Goal: Task Accomplishment & Management: Manage account settings

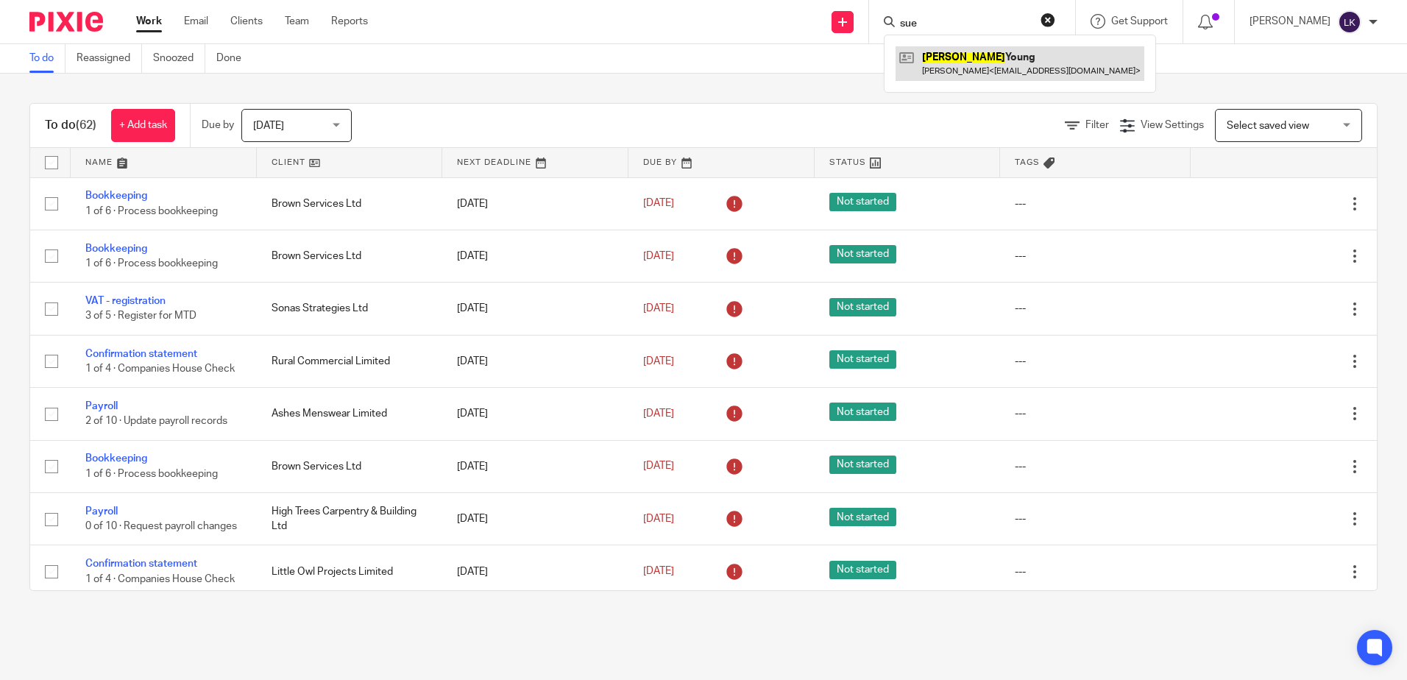
type input "sue"
click at [952, 64] on link at bounding box center [1019, 63] width 249 height 34
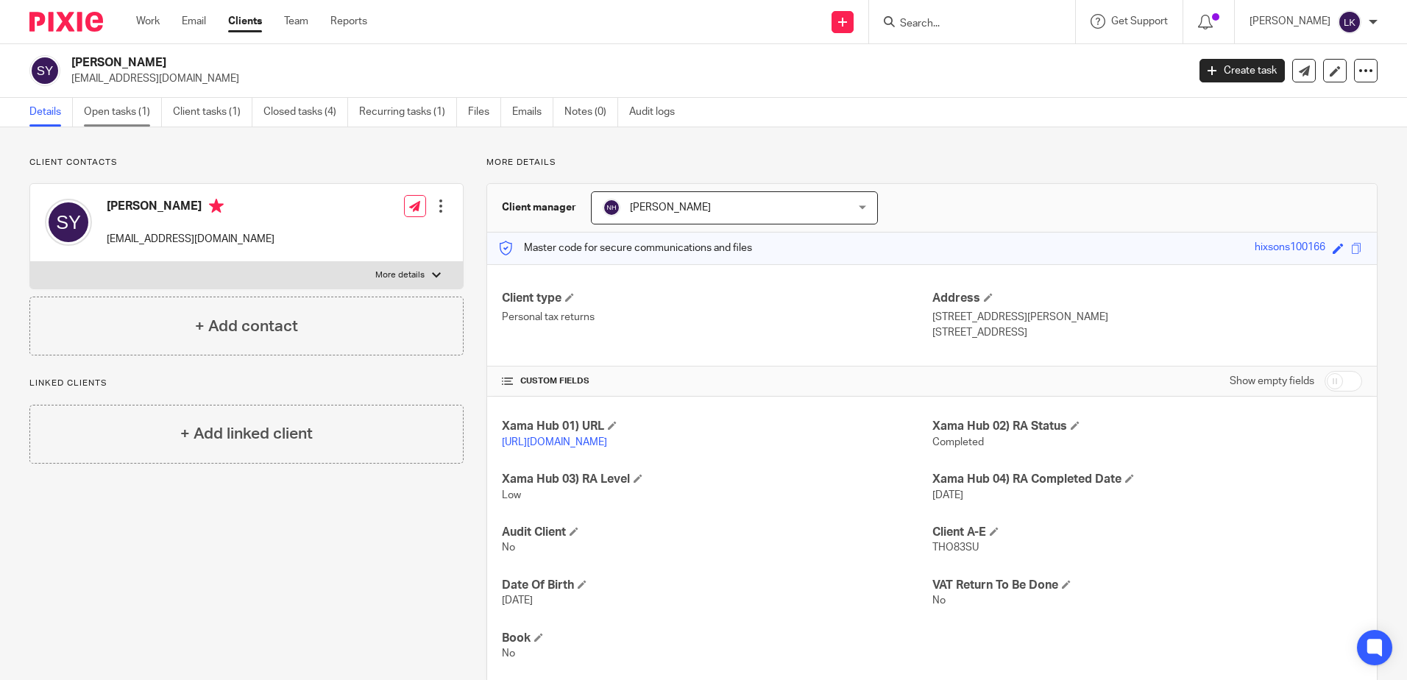
click at [112, 111] on link "Open tasks (1)" at bounding box center [123, 112] width 78 height 29
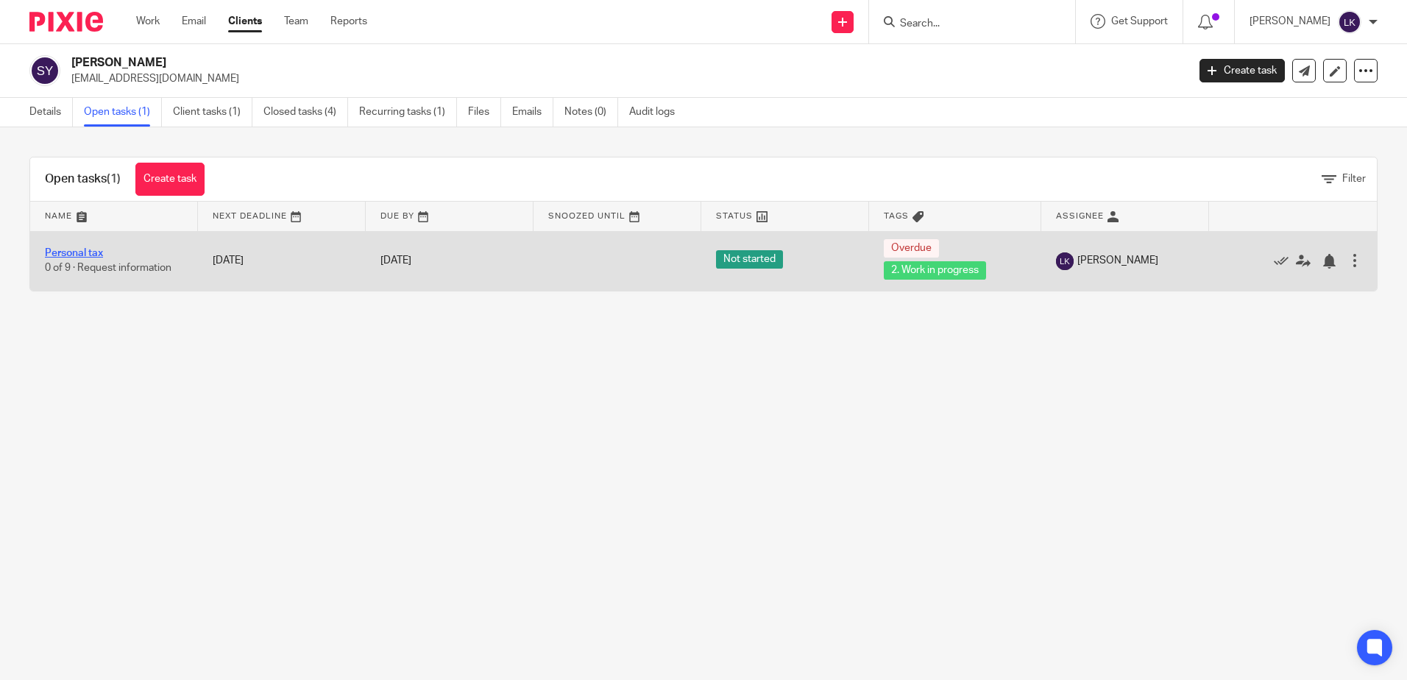
click at [85, 252] on link "Personal tax" at bounding box center [74, 253] width 58 height 10
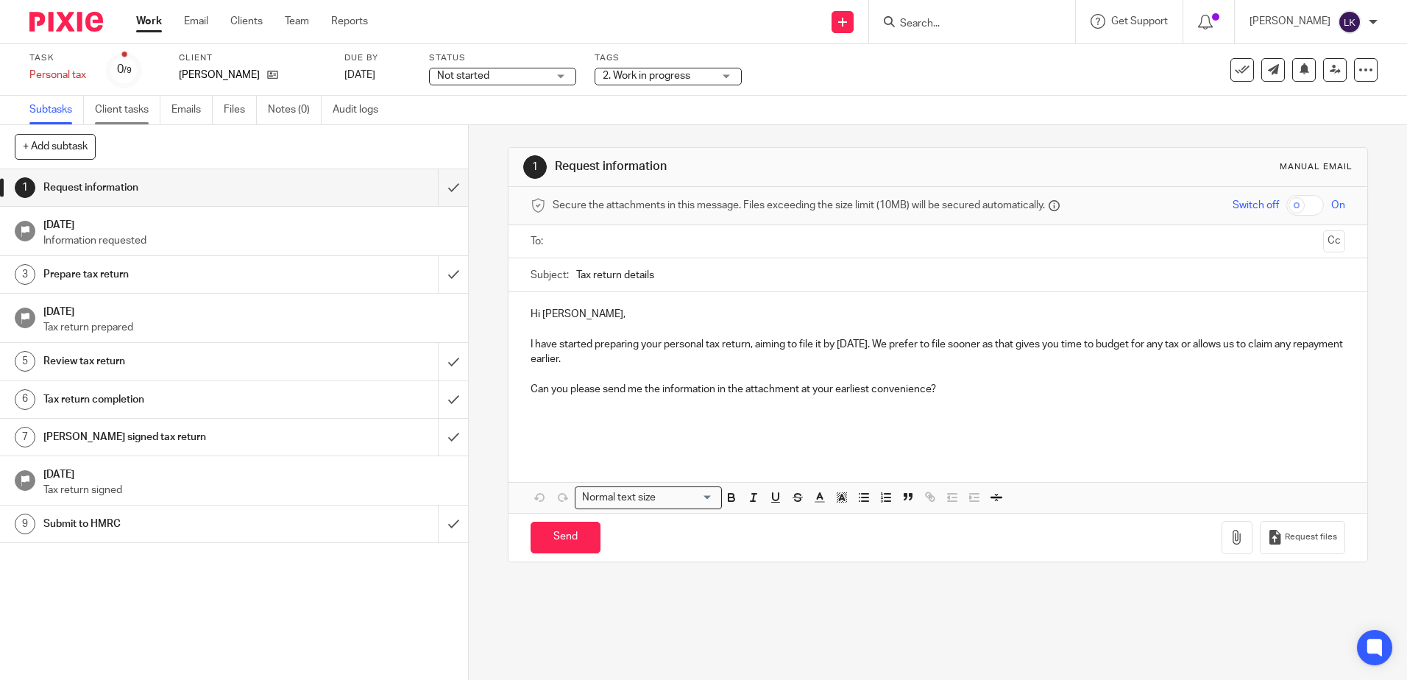
click at [121, 105] on link "Client tasks" at bounding box center [127, 110] width 65 height 29
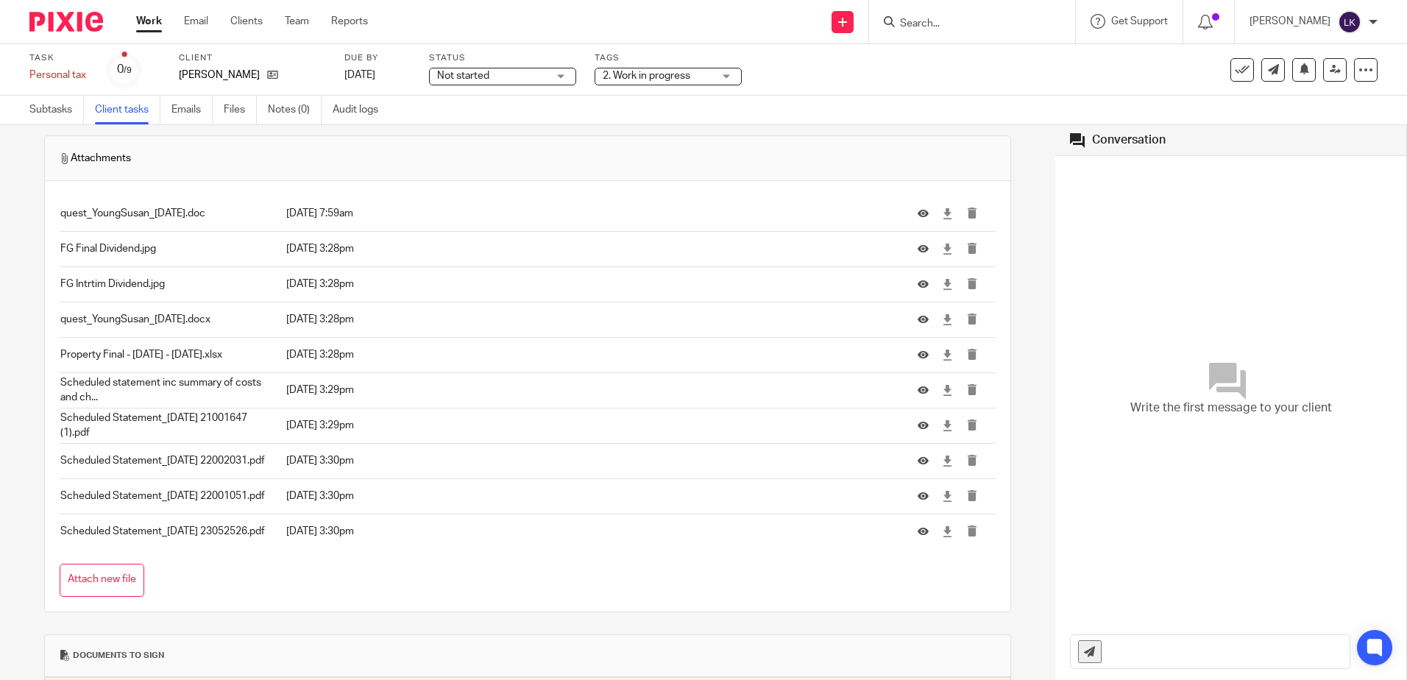
scroll to position [152, 0]
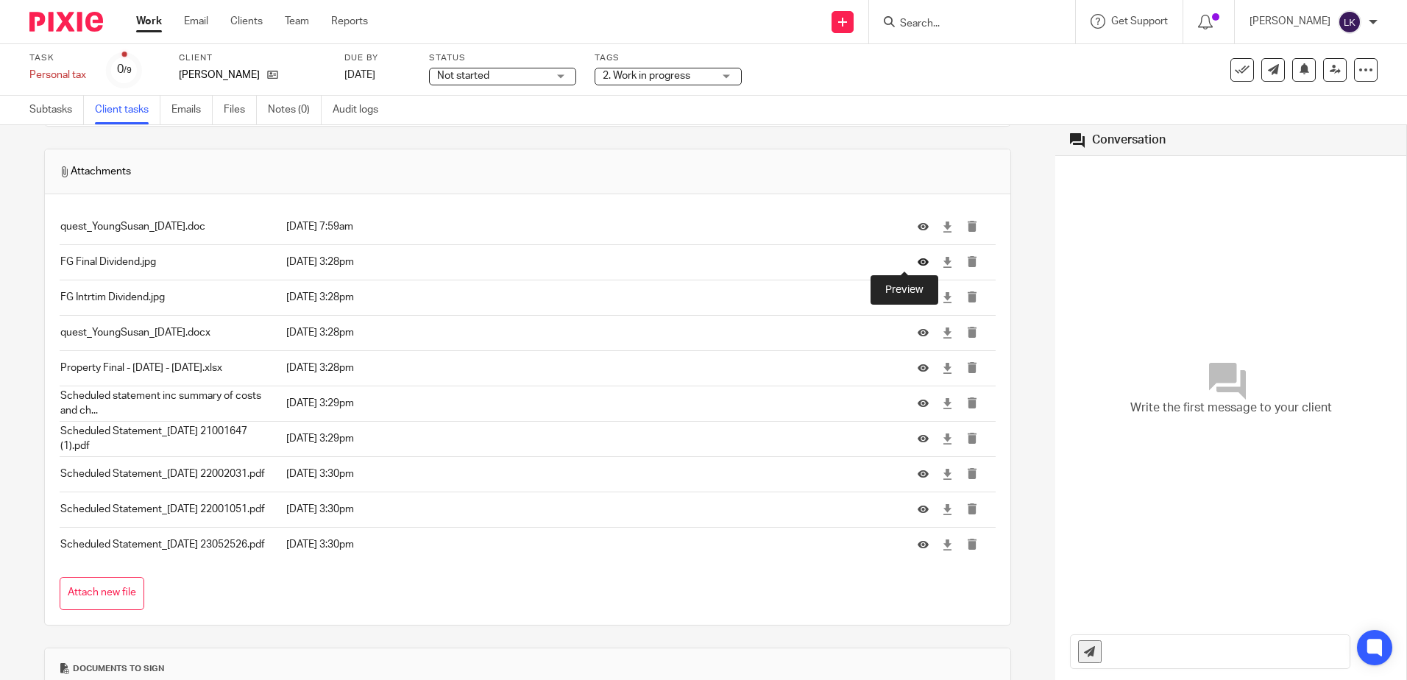
click at [917, 258] on icon at bounding box center [922, 262] width 11 height 11
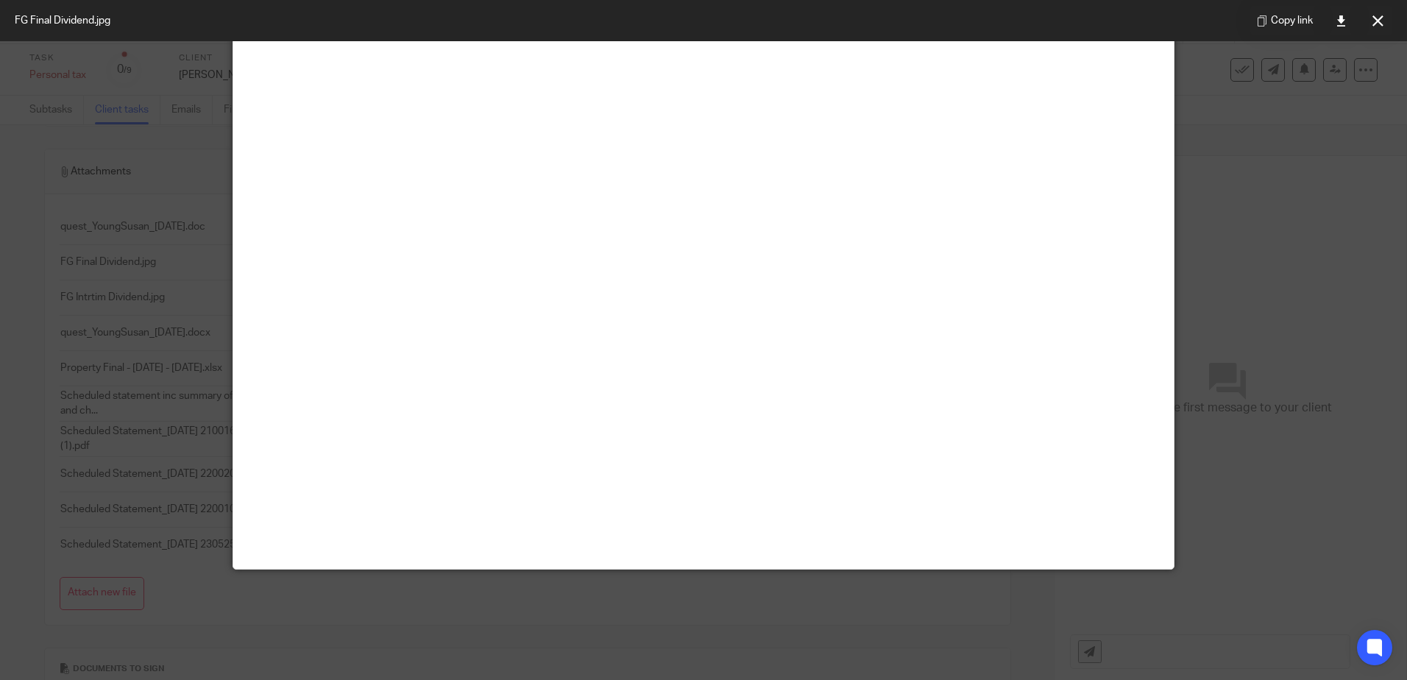
scroll to position [281, 0]
click at [1341, 21] on icon at bounding box center [1340, 20] width 11 height 11
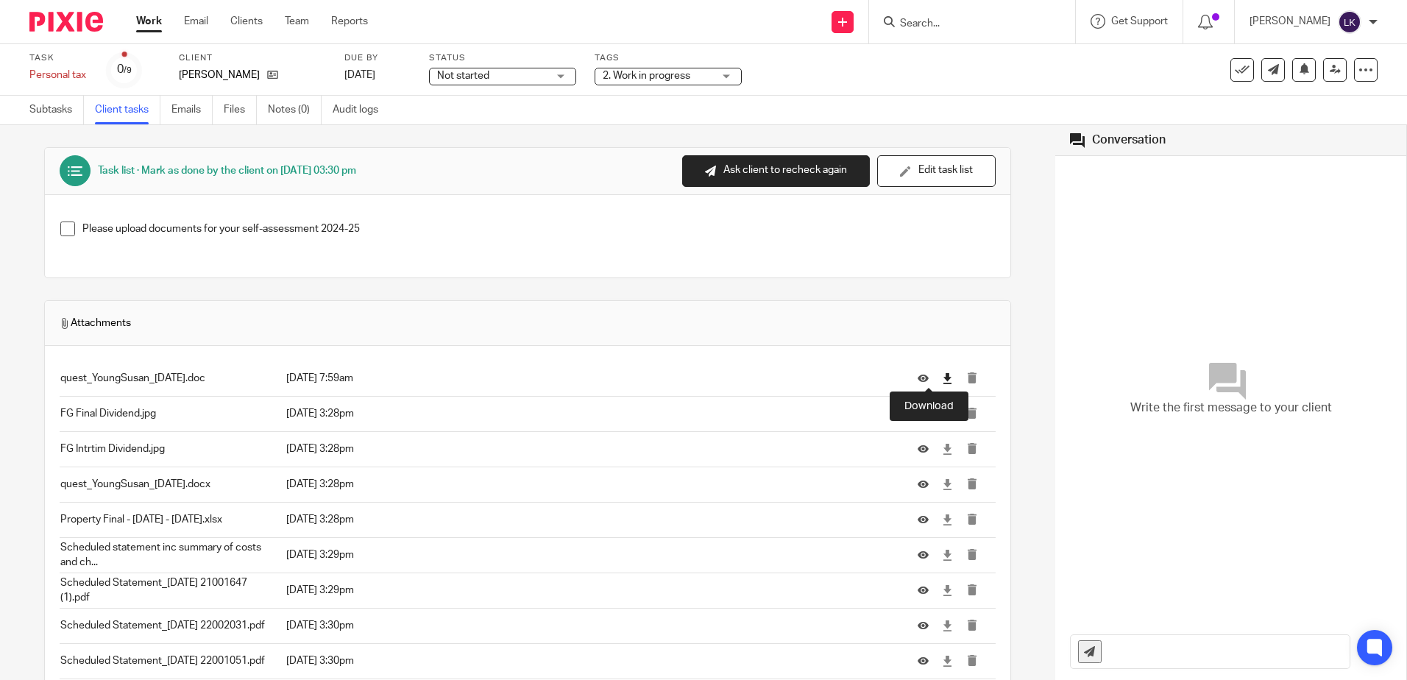
click at [942, 377] on icon at bounding box center [947, 378] width 11 height 11
click at [942, 413] on icon at bounding box center [947, 413] width 11 height 11
click at [942, 447] on icon at bounding box center [947, 449] width 11 height 11
click at [942, 485] on icon at bounding box center [947, 484] width 11 height 11
click at [942, 516] on icon at bounding box center [947, 519] width 11 height 11
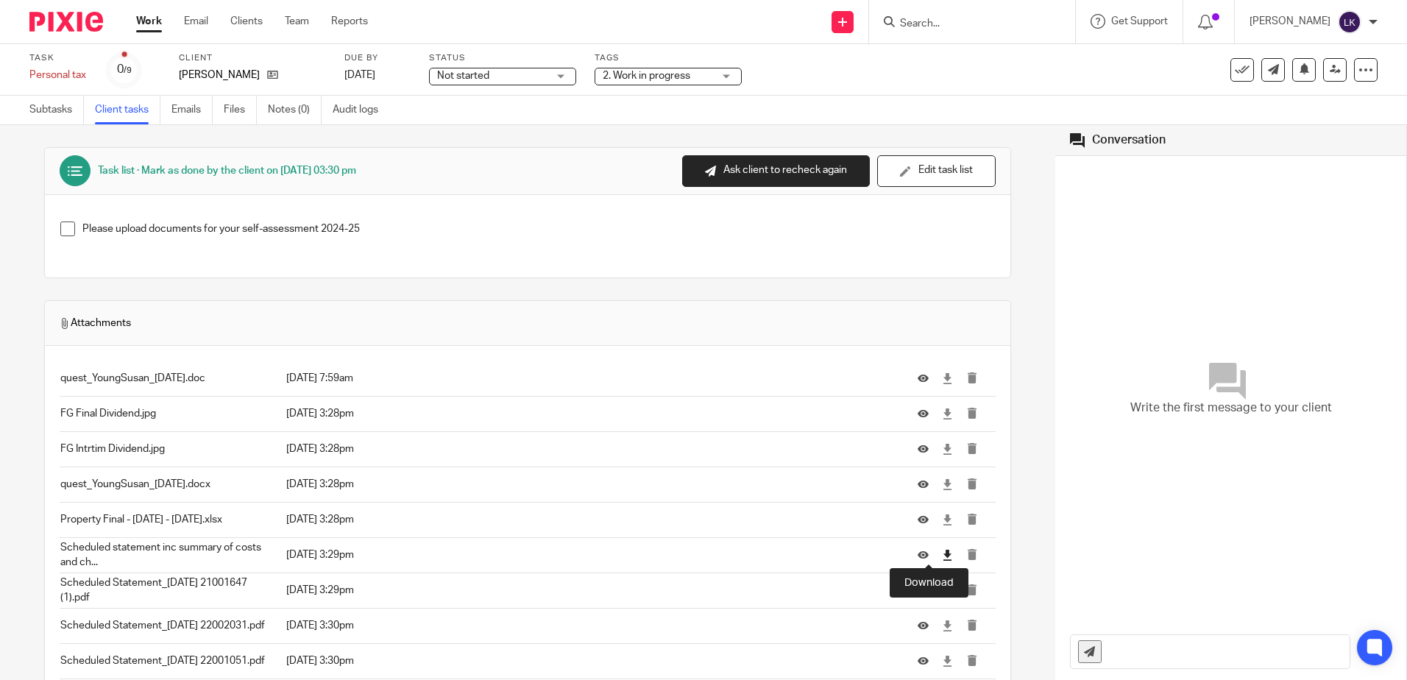
click at [942, 553] on icon at bounding box center [947, 555] width 11 height 11
click at [942, 587] on icon at bounding box center [947, 590] width 11 height 11
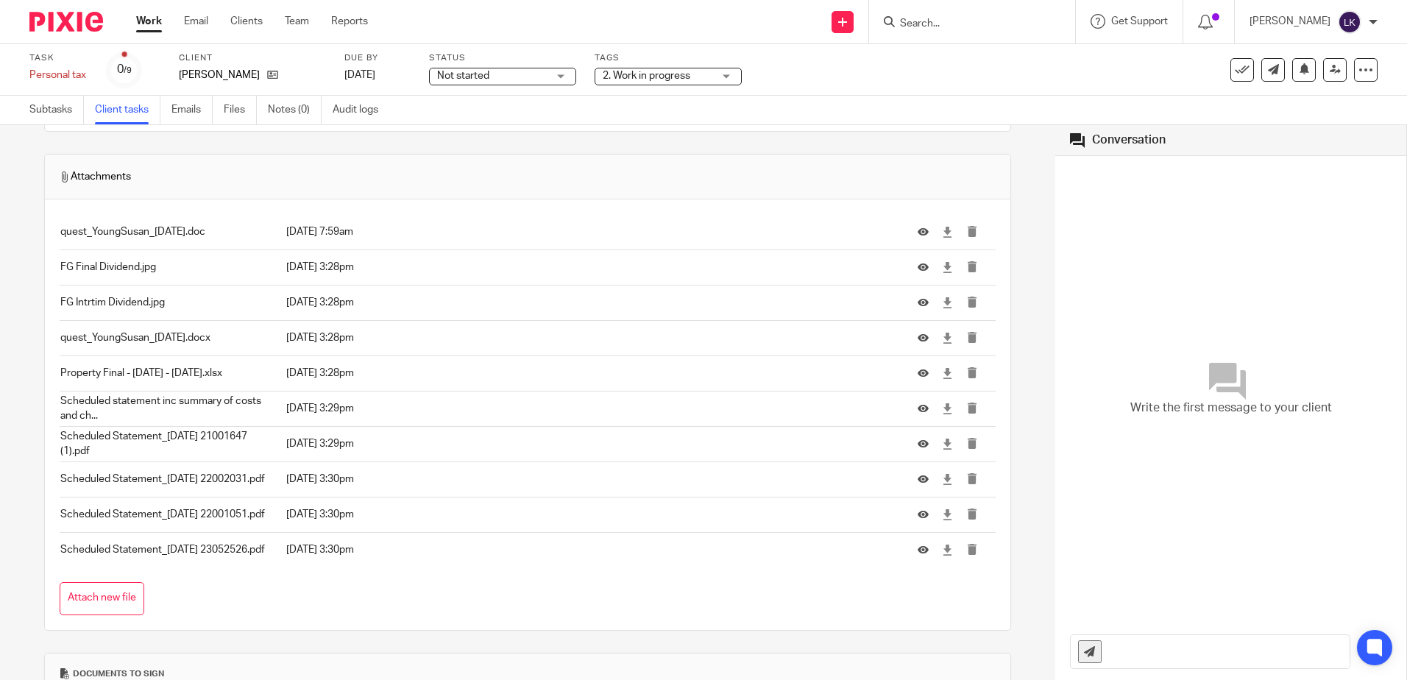
scroll to position [147, 0]
click at [942, 477] on icon at bounding box center [947, 478] width 11 height 11
click at [942, 514] on icon at bounding box center [947, 513] width 11 height 11
click at [942, 552] on icon at bounding box center [947, 549] width 11 height 11
click at [240, 107] on link "Files" at bounding box center [240, 110] width 33 height 29
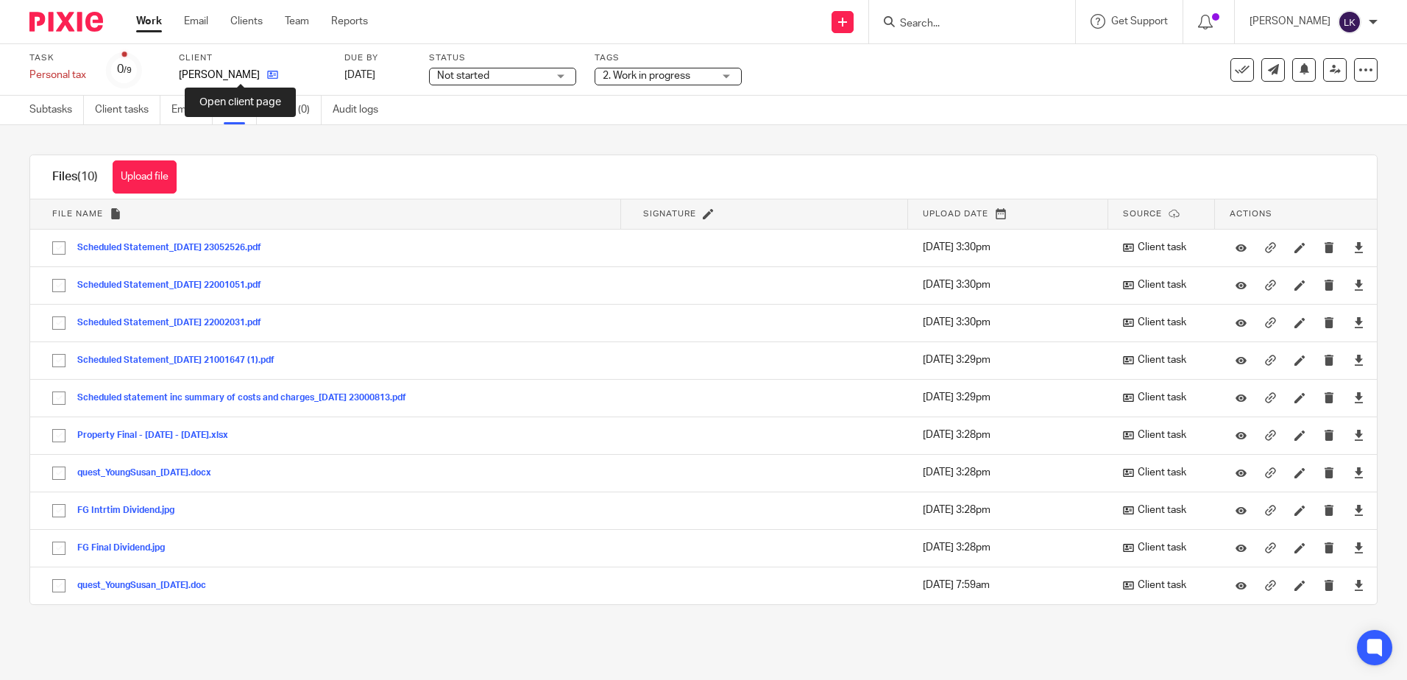
click at [267, 77] on icon at bounding box center [272, 74] width 11 height 11
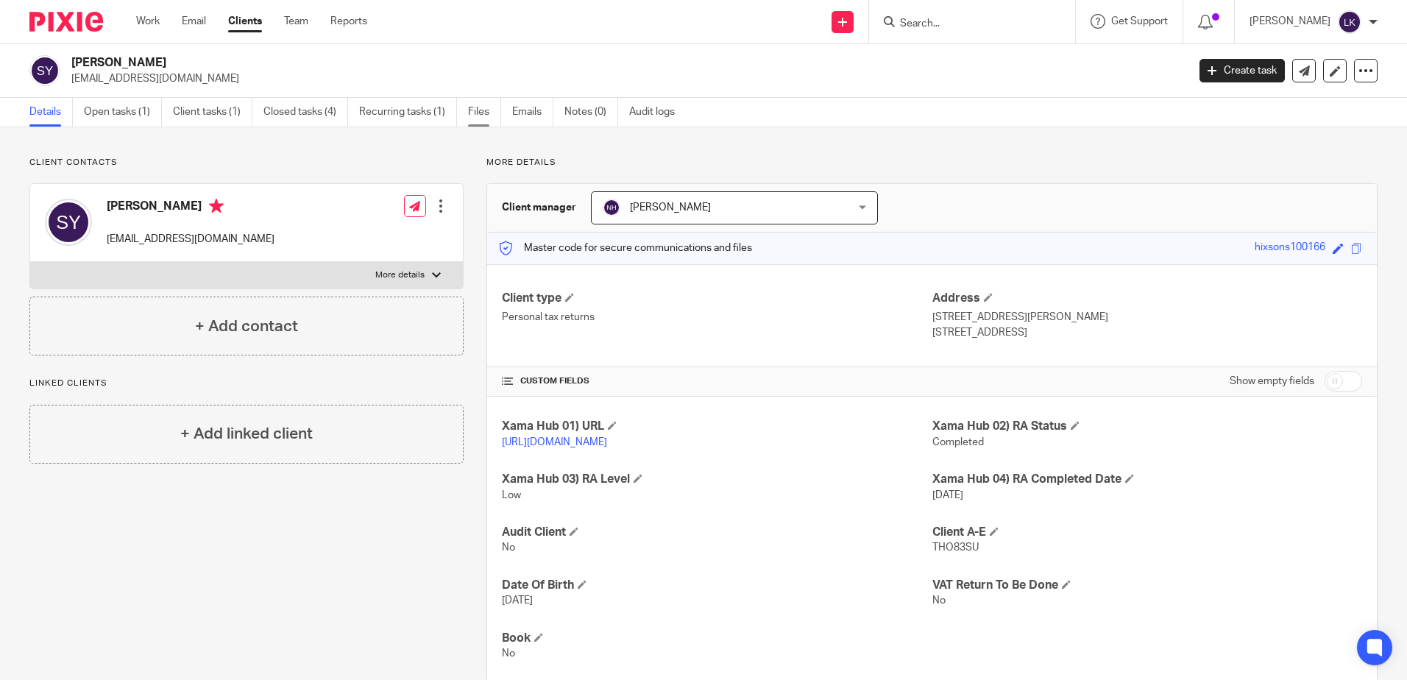
click at [489, 110] on link "Files" at bounding box center [484, 112] width 33 height 29
click at [478, 107] on link "Files" at bounding box center [484, 112] width 33 height 29
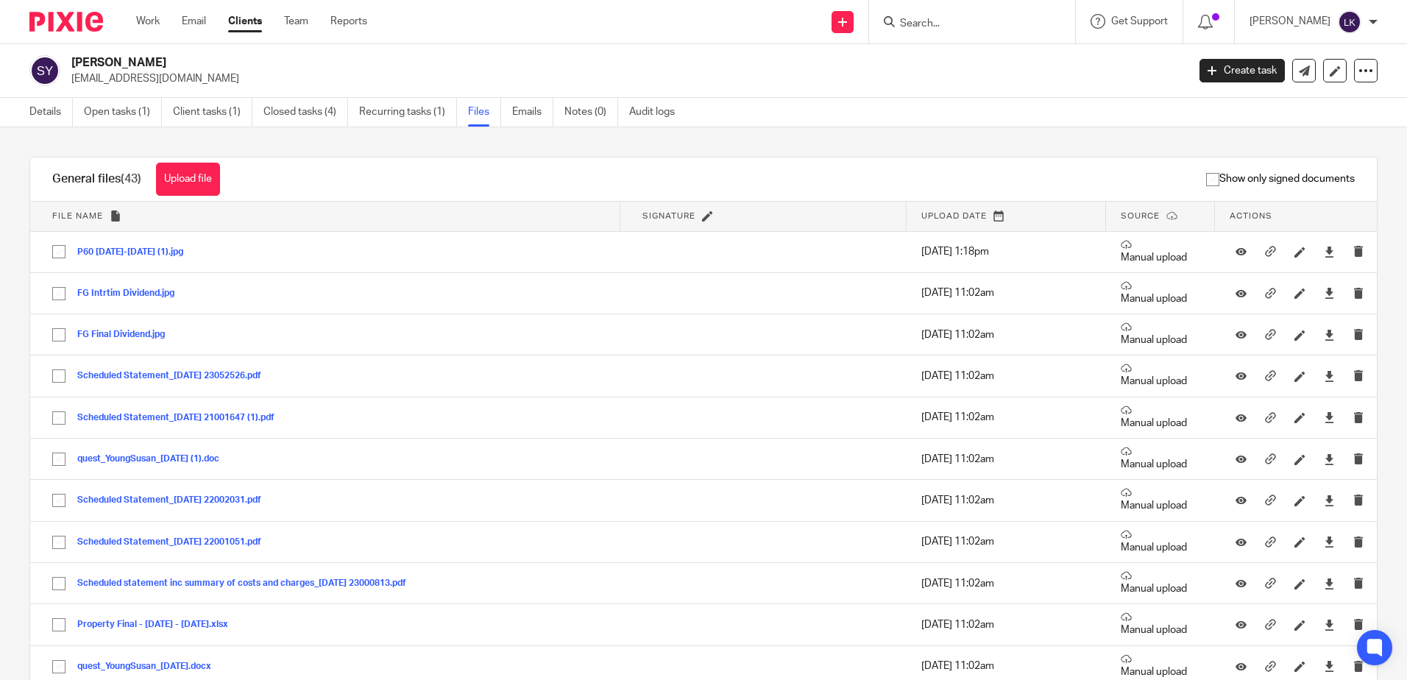
click at [917, 25] on input "Search" at bounding box center [964, 24] width 132 height 13
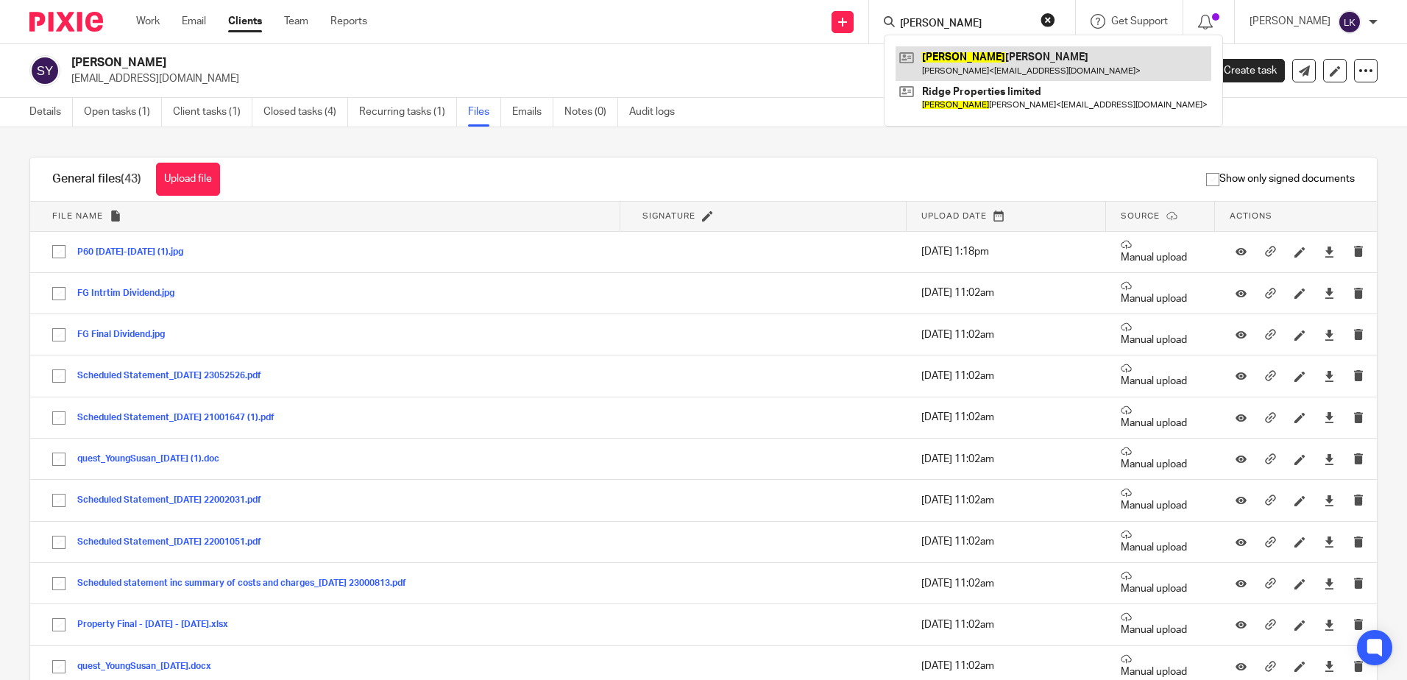
type input "jim"
click at [964, 61] on link at bounding box center [1053, 63] width 316 height 34
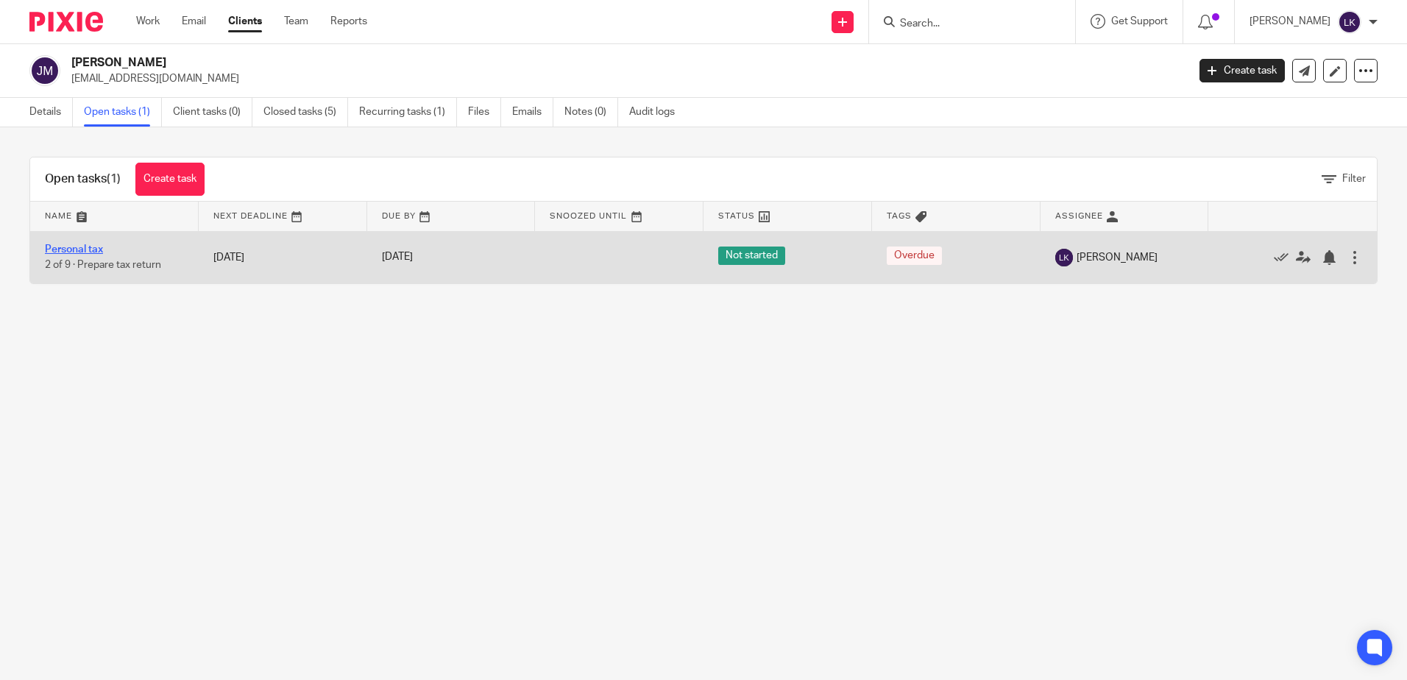
click at [80, 249] on link "Personal tax" at bounding box center [74, 249] width 58 height 10
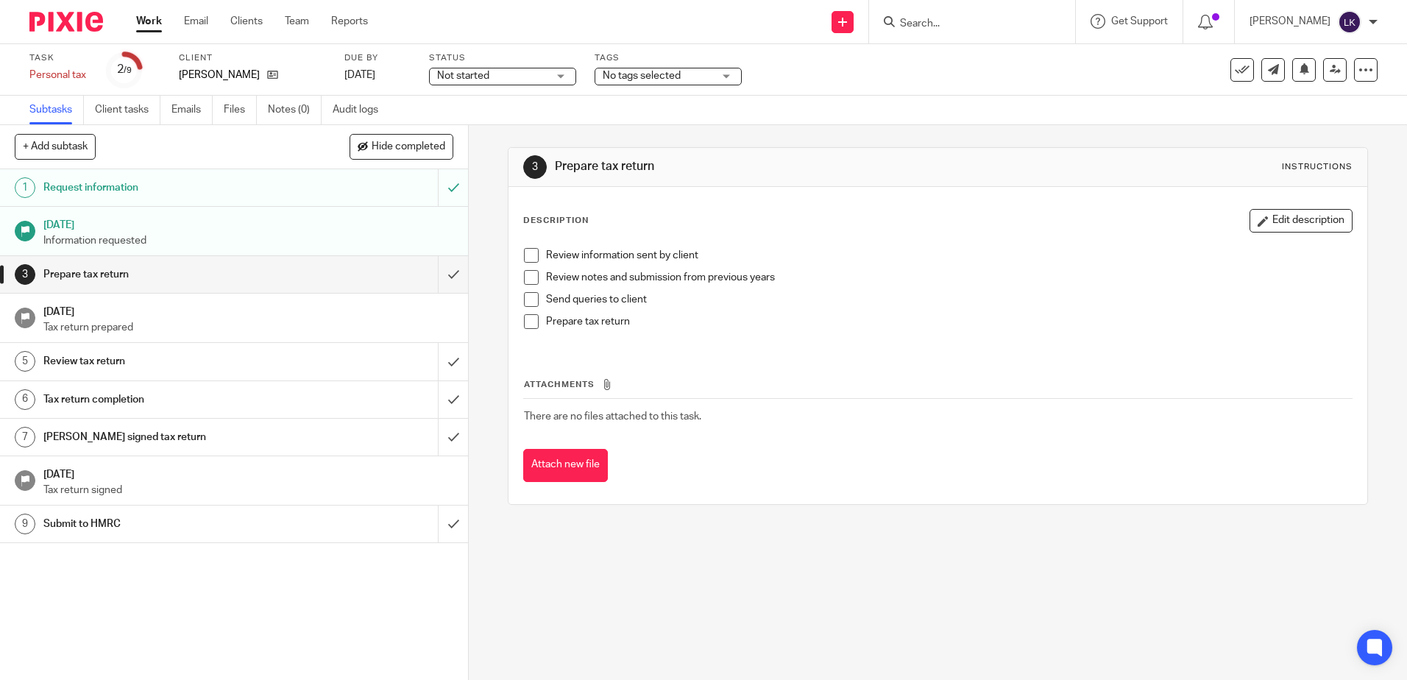
click at [565, 76] on div "Not started Not started" at bounding box center [502, 77] width 147 height 18
click at [732, 73] on div "No tags selected" at bounding box center [667, 77] width 147 height 18
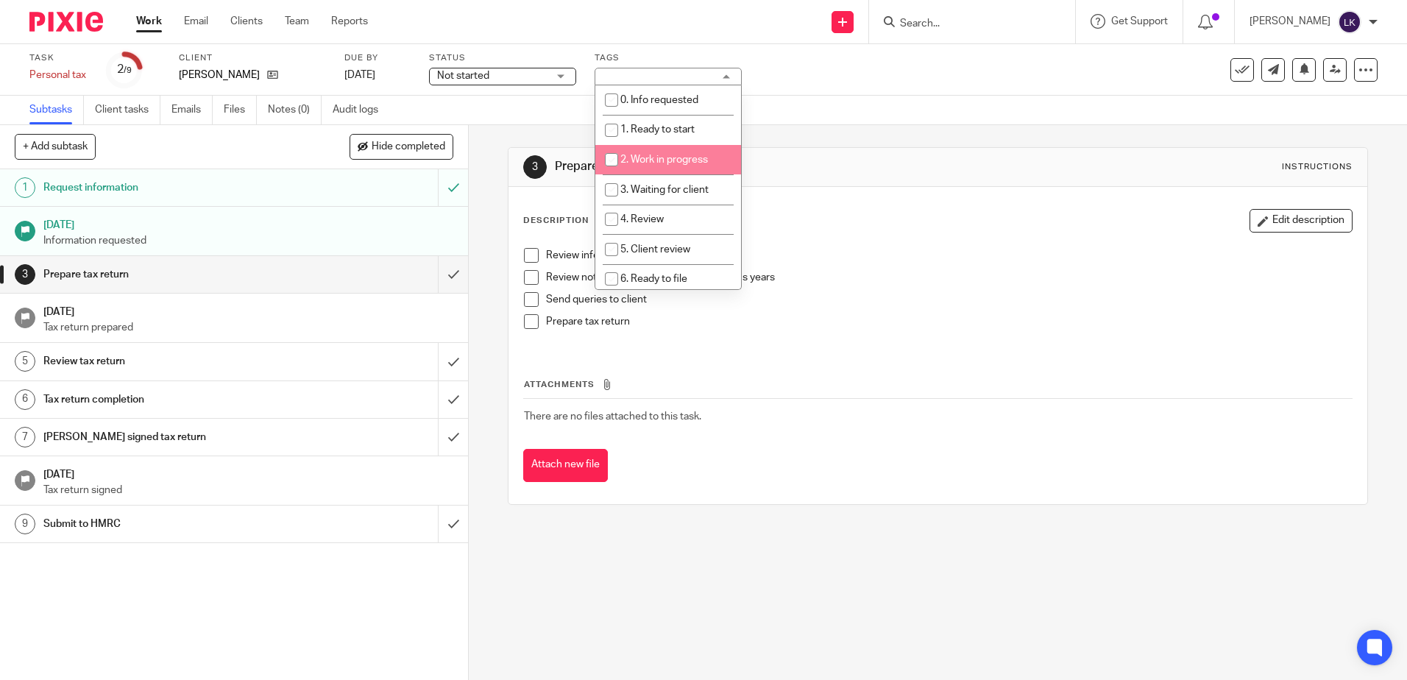
click at [610, 159] on input "checkbox" at bounding box center [611, 160] width 28 height 28
checkbox input "true"
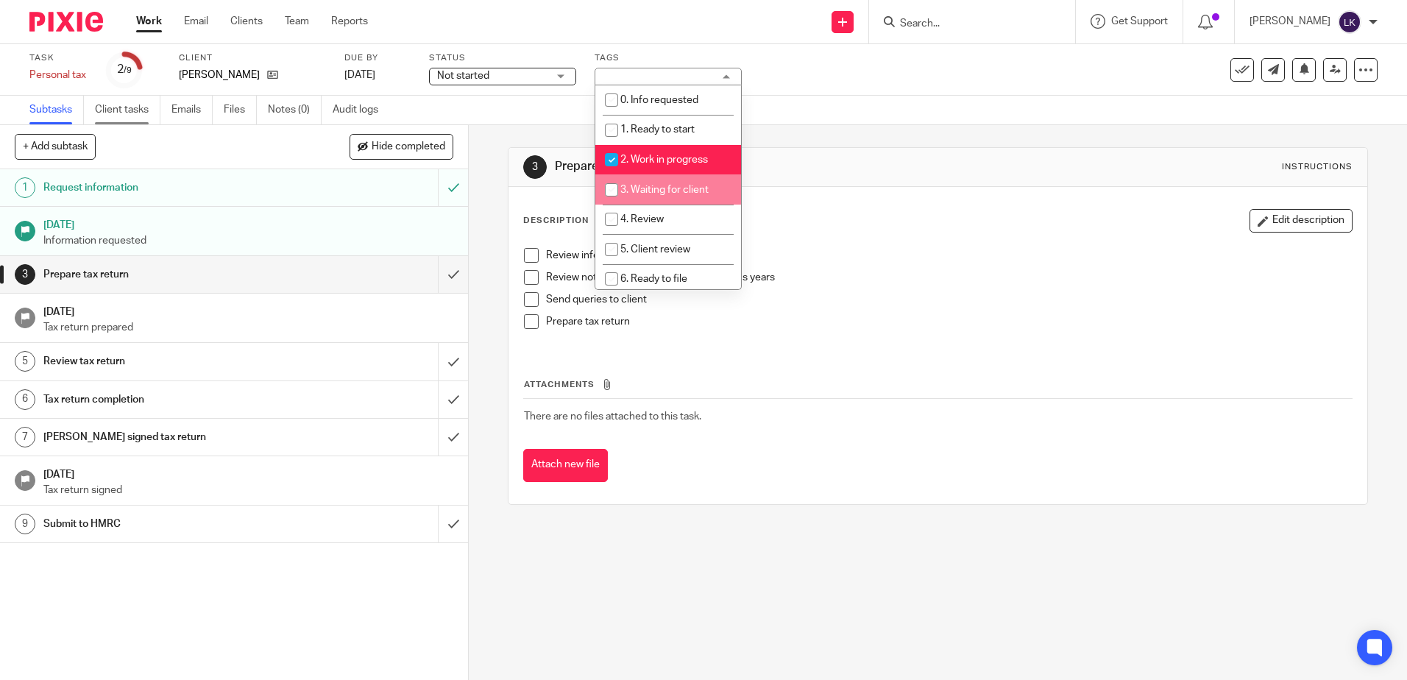
click at [124, 108] on link "Client tasks" at bounding box center [127, 110] width 65 height 29
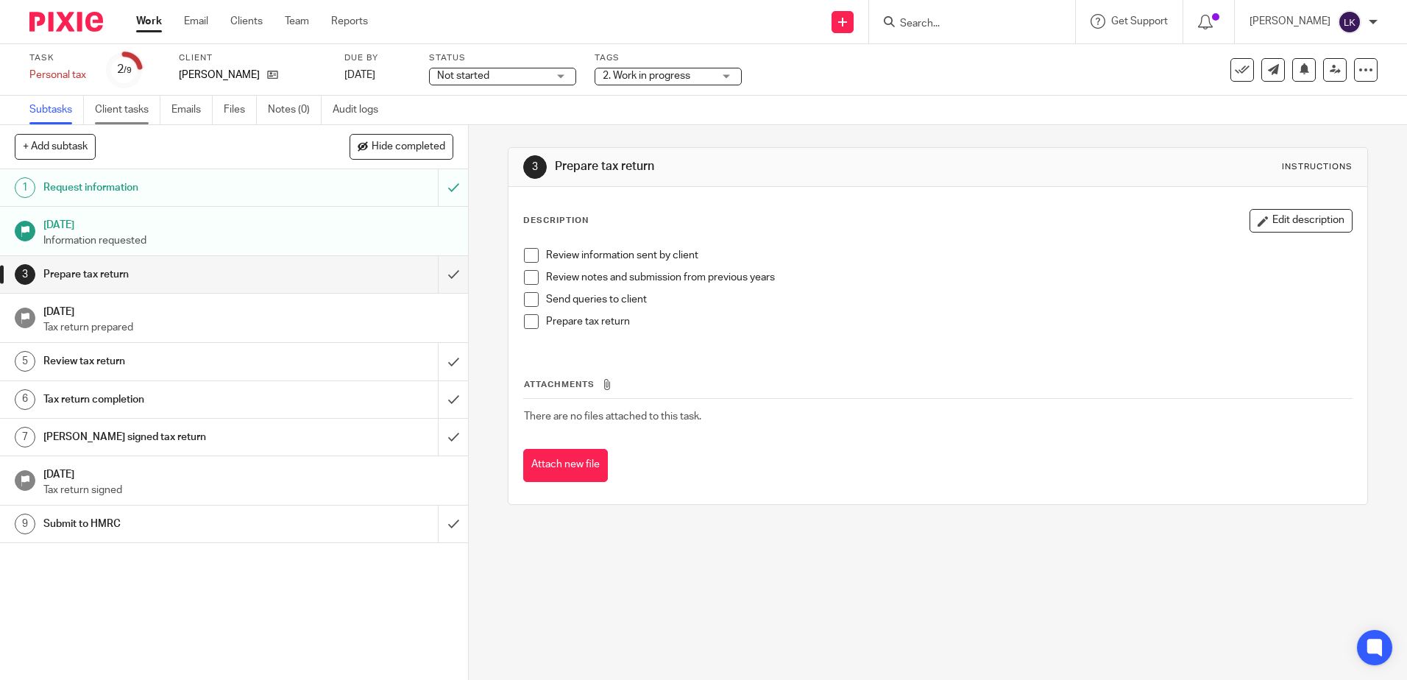
click at [111, 101] on link "Client tasks" at bounding box center [127, 110] width 65 height 29
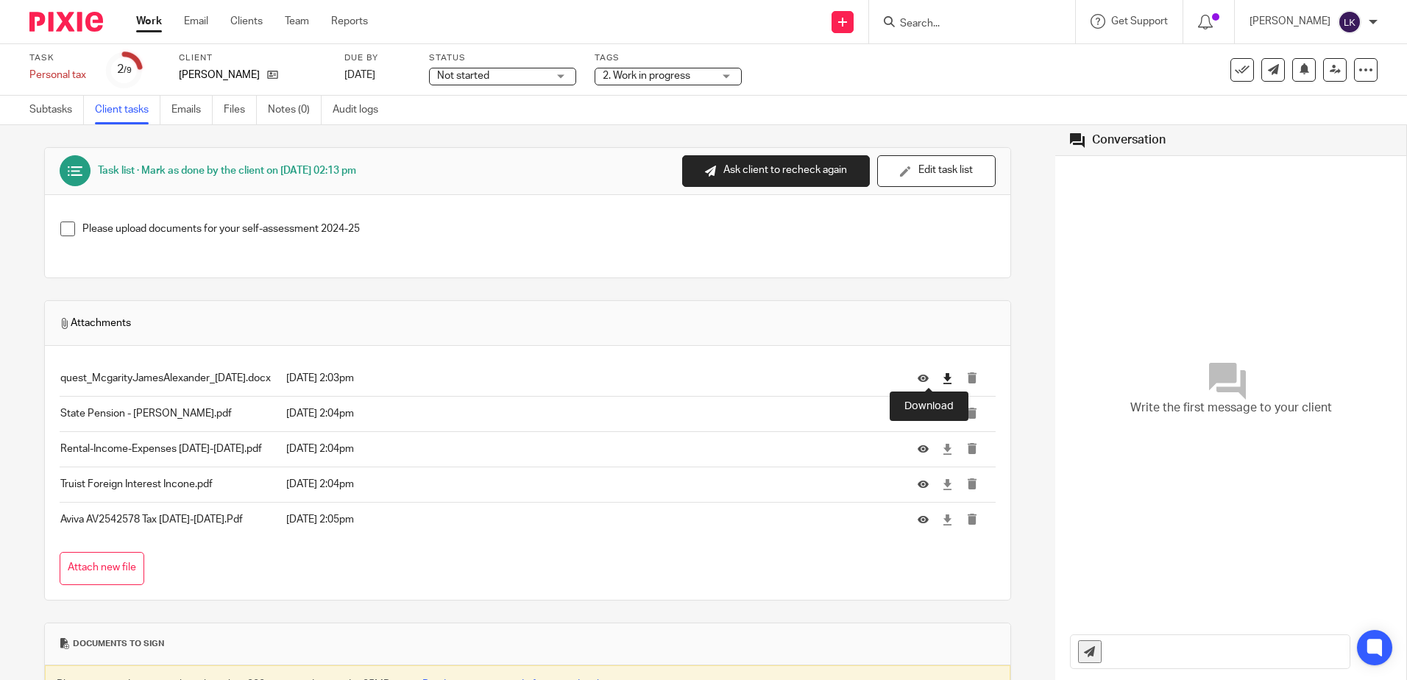
click at [942, 375] on icon at bounding box center [947, 378] width 11 height 11
click at [942, 412] on icon at bounding box center [947, 413] width 11 height 11
click at [942, 449] on icon at bounding box center [947, 449] width 11 height 11
click at [942, 516] on icon at bounding box center [947, 519] width 11 height 11
click at [942, 483] on icon at bounding box center [947, 484] width 11 height 11
